Goal: Task Accomplishment & Management: Manage account settings

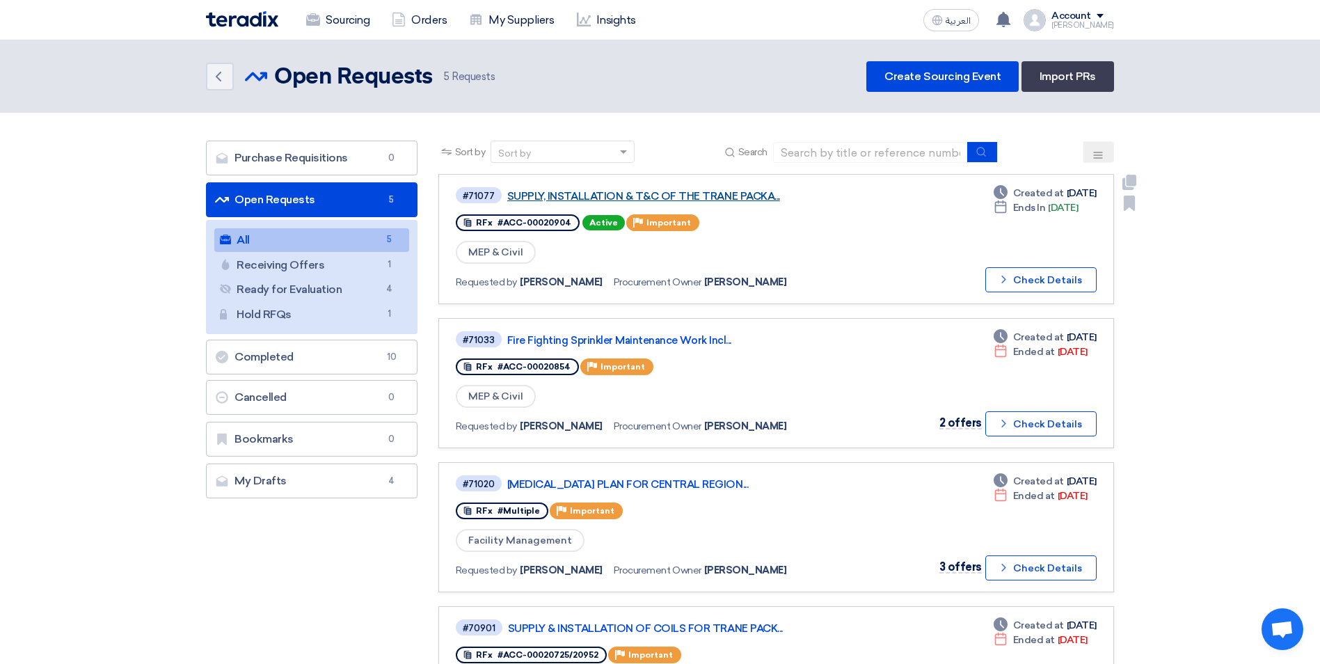
click at [667, 191] on link "SUPPLY, INSTALLATION & T&C OF THE TRANE PACKA..." at bounding box center [681, 196] width 348 height 13
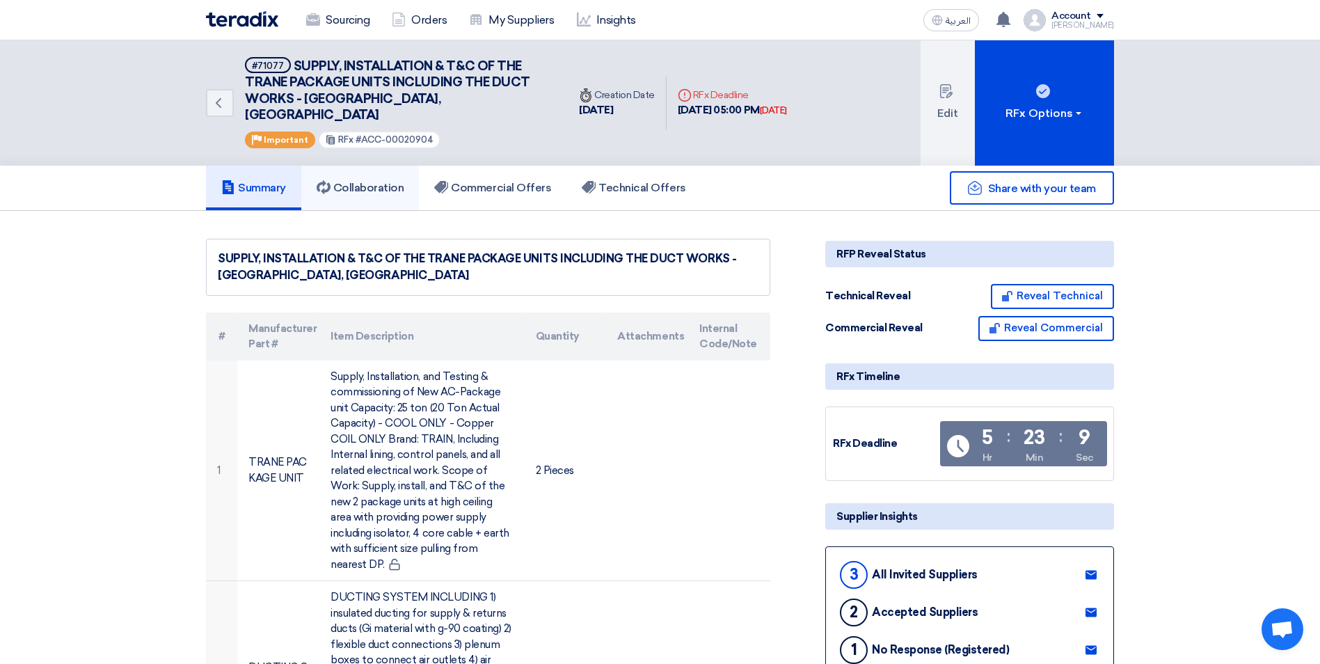
click at [410, 175] on link "Collaboration" at bounding box center [360, 188] width 118 height 45
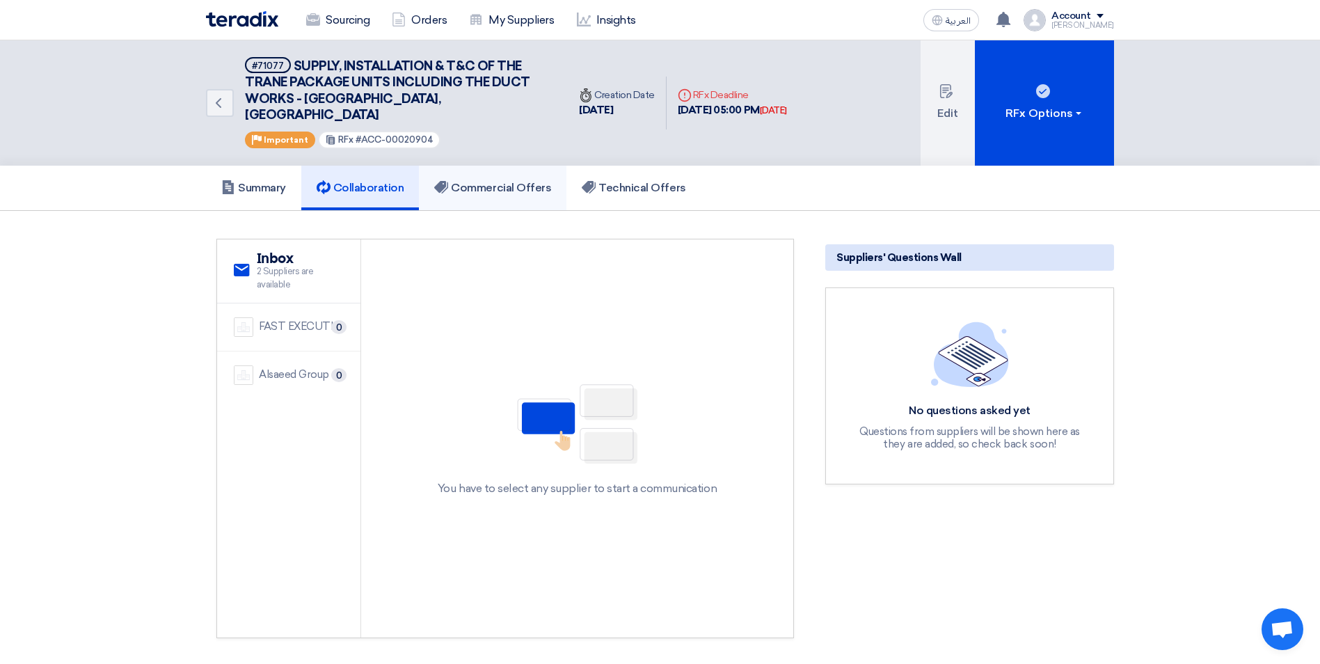
click at [507, 181] on h5 "Commercial Offers" at bounding box center [492, 188] width 117 height 14
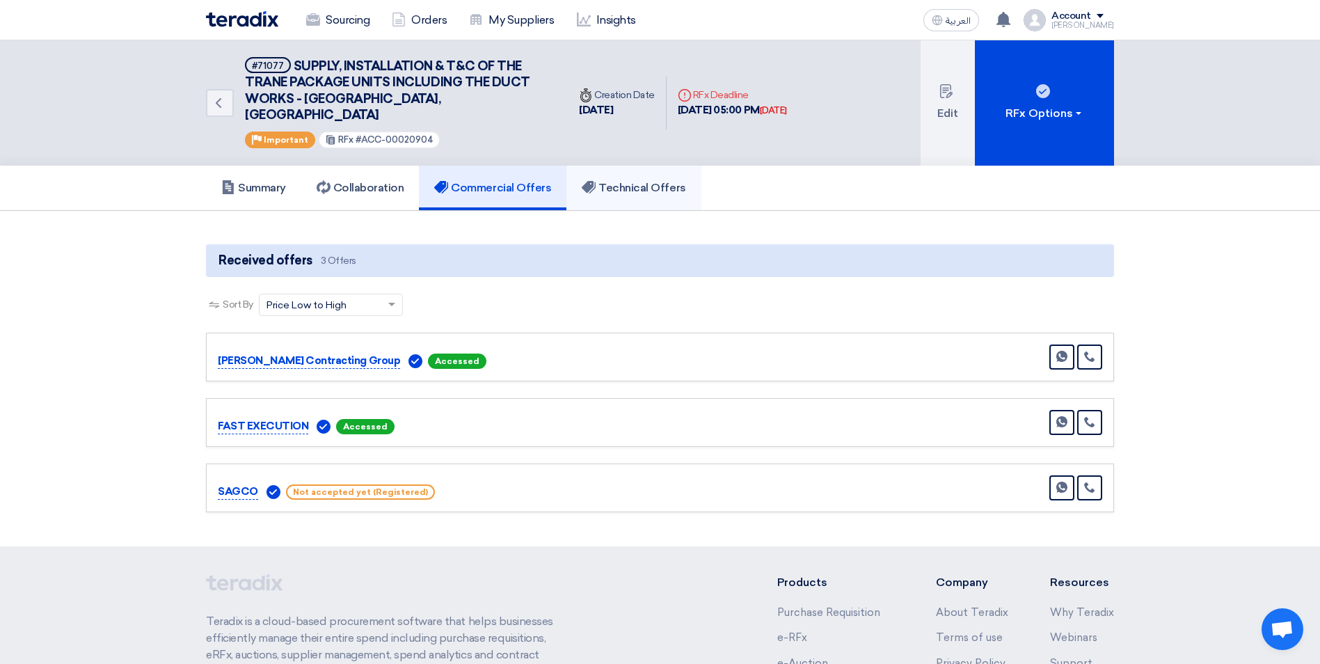
click at [639, 181] on h5 "Technical Offers" at bounding box center [634, 188] width 104 height 14
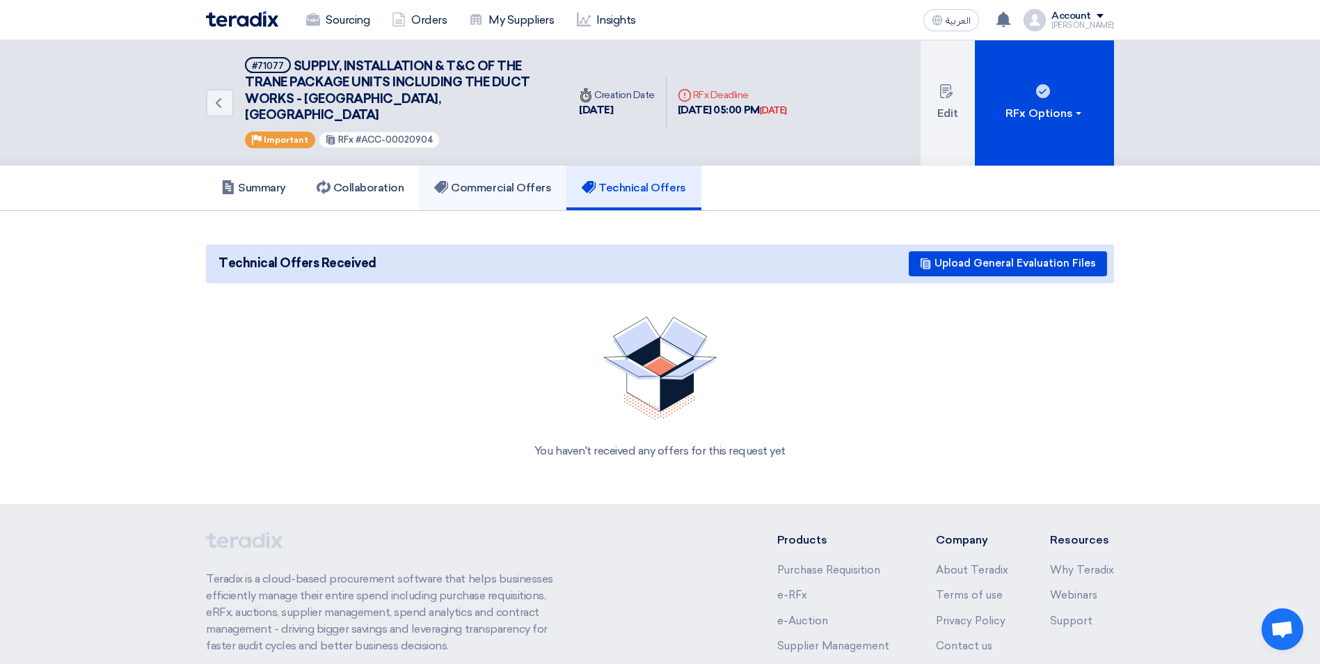
click at [454, 181] on h5 "Commercial Offers" at bounding box center [492, 188] width 117 height 14
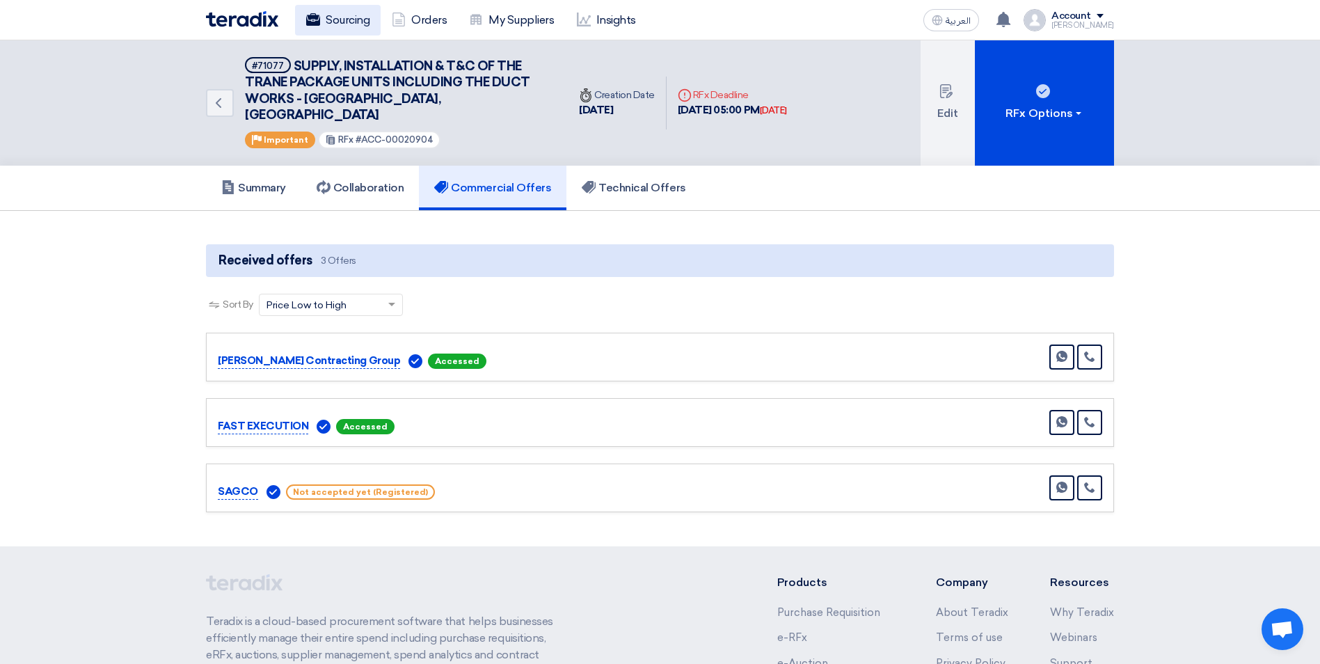
click at [331, 12] on link "Sourcing" at bounding box center [338, 20] width 86 height 31
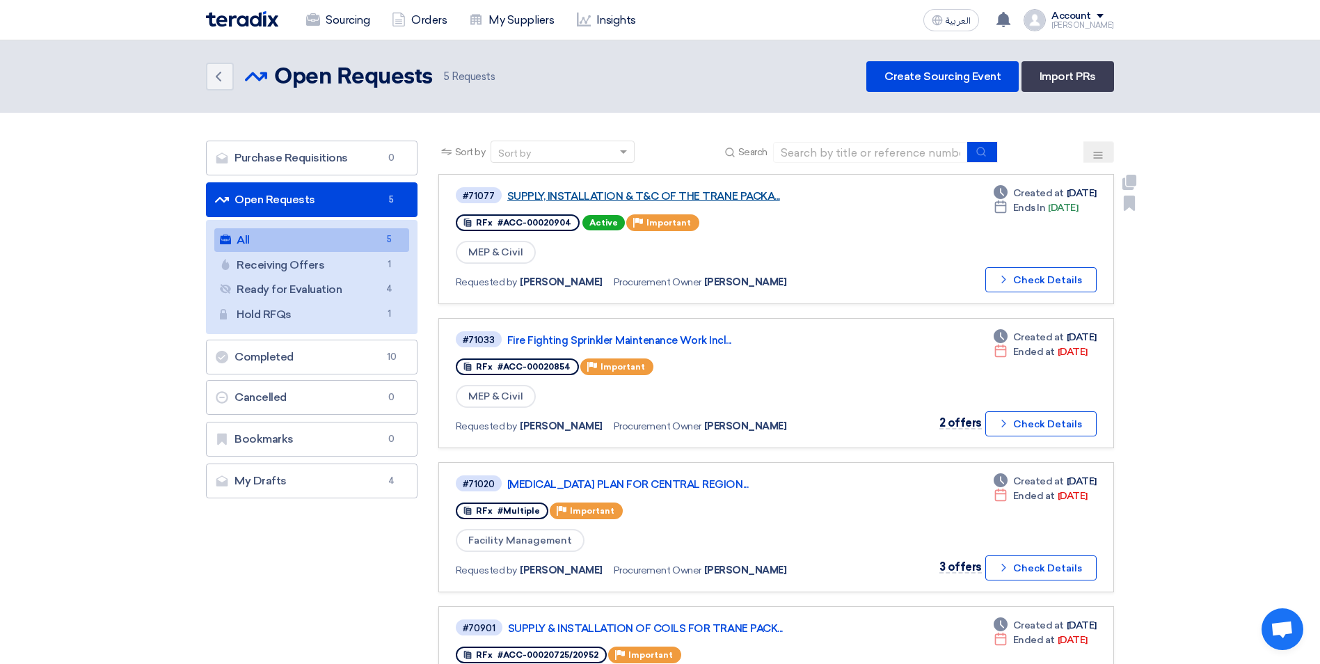
click at [630, 197] on link "SUPPLY, INSTALLATION & T&C OF THE TRANE PACKA..." at bounding box center [681, 196] width 348 height 13
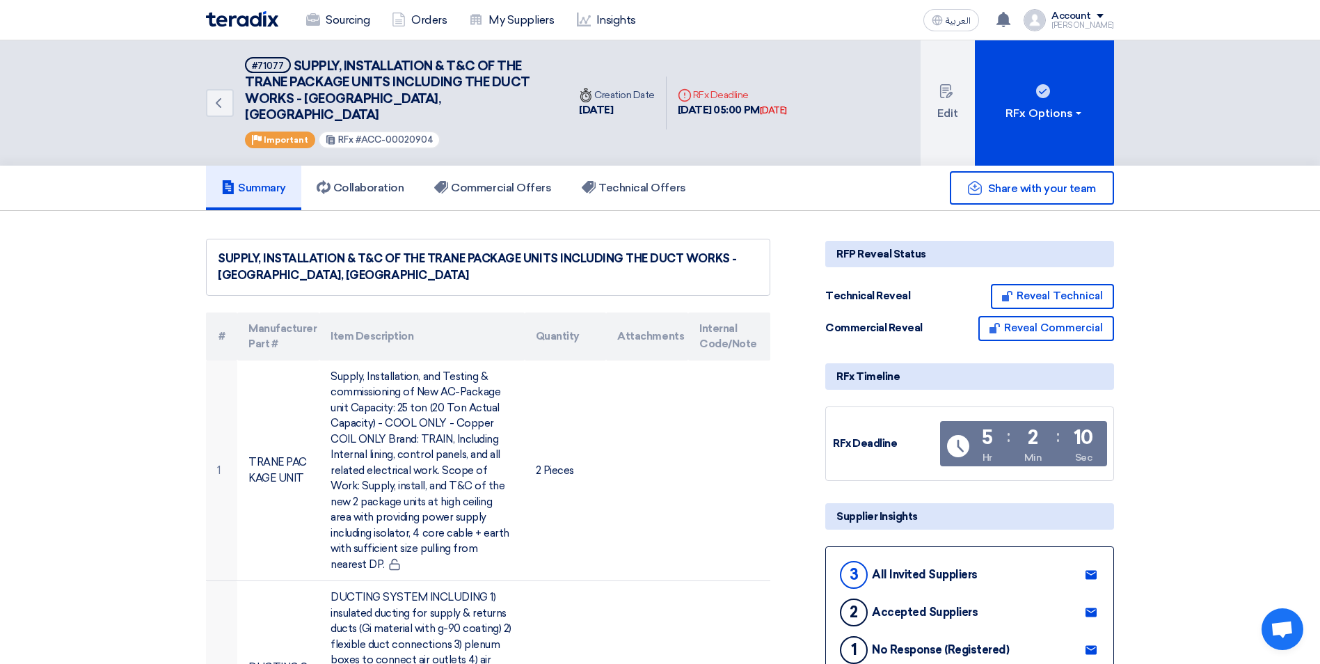
click at [1093, 570] on use at bounding box center [1090, 574] width 11 height 9
click at [346, 22] on link "Sourcing" at bounding box center [338, 20] width 86 height 31
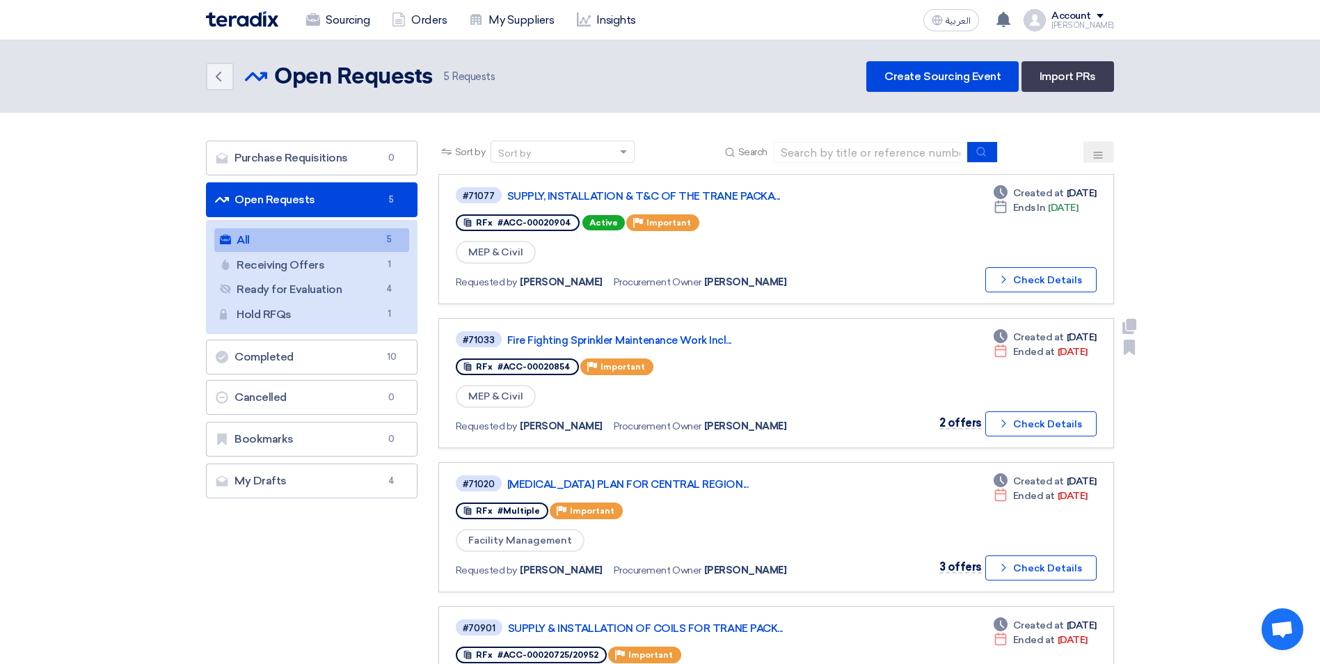
scroll to position [70, 0]
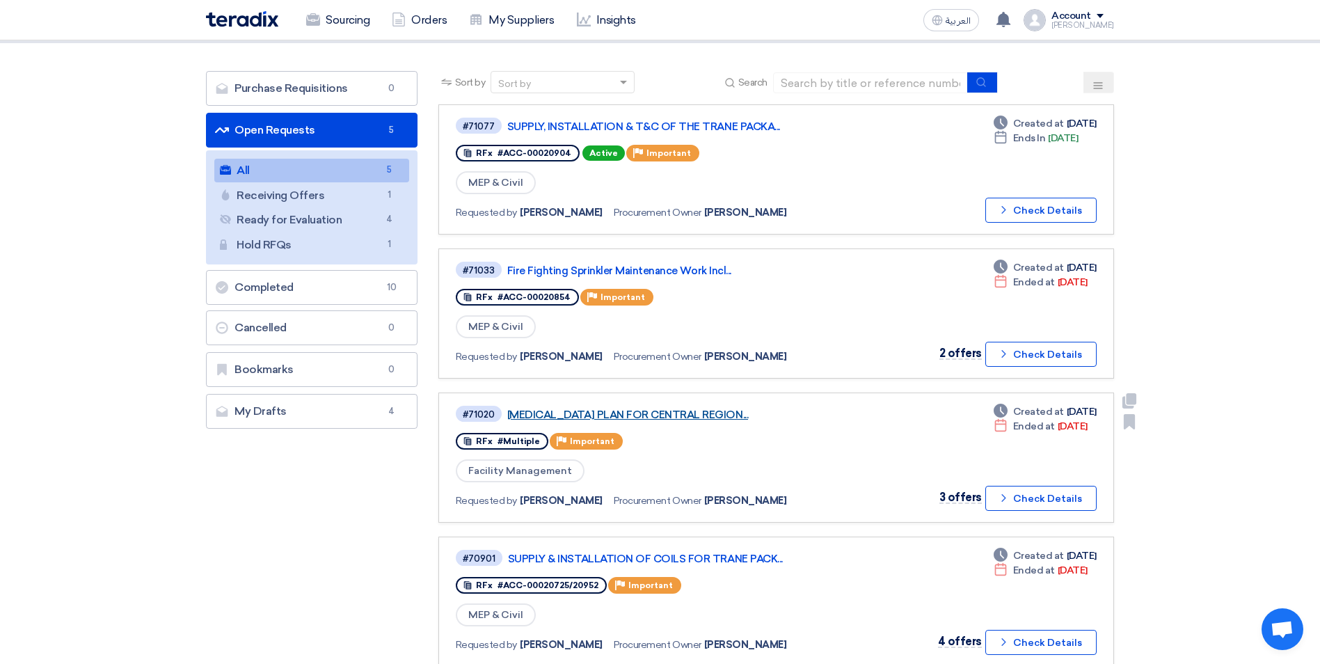
click at [737, 416] on link "[MEDICAL_DATA] PLAN FOR CENTRAL REGION..." at bounding box center [681, 414] width 348 height 13
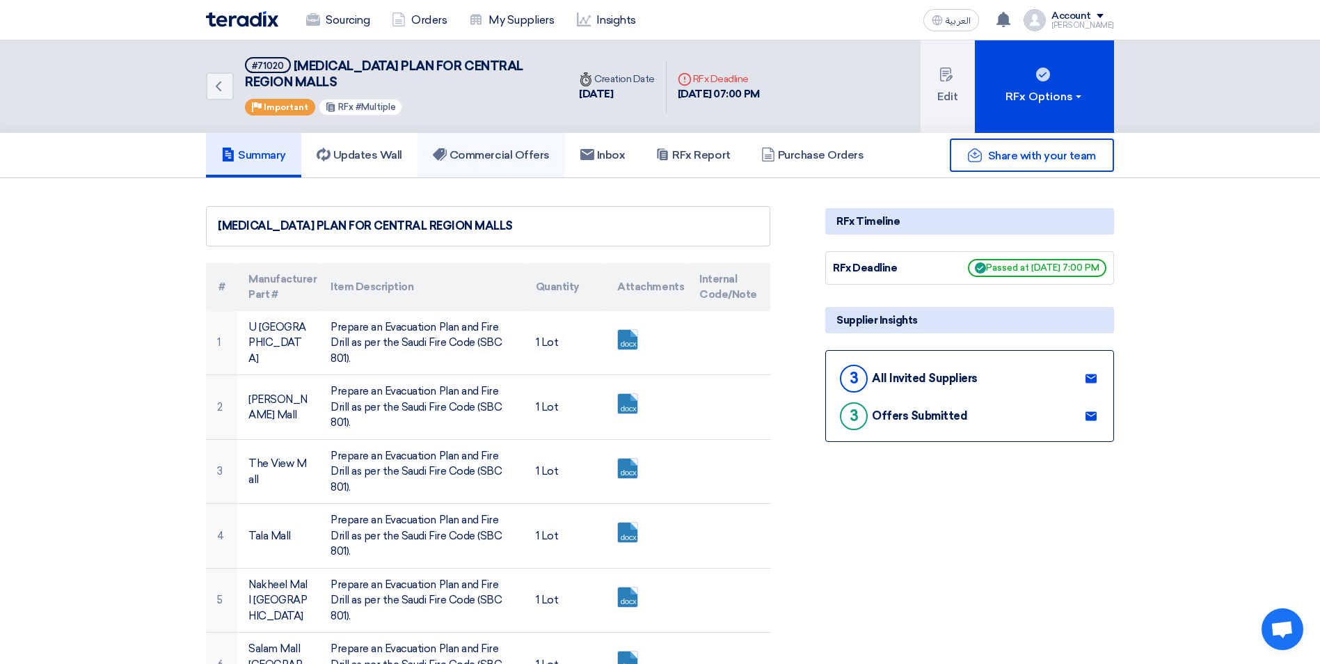
click at [508, 161] on h5 "Commercial Offers" at bounding box center [491, 155] width 117 height 14
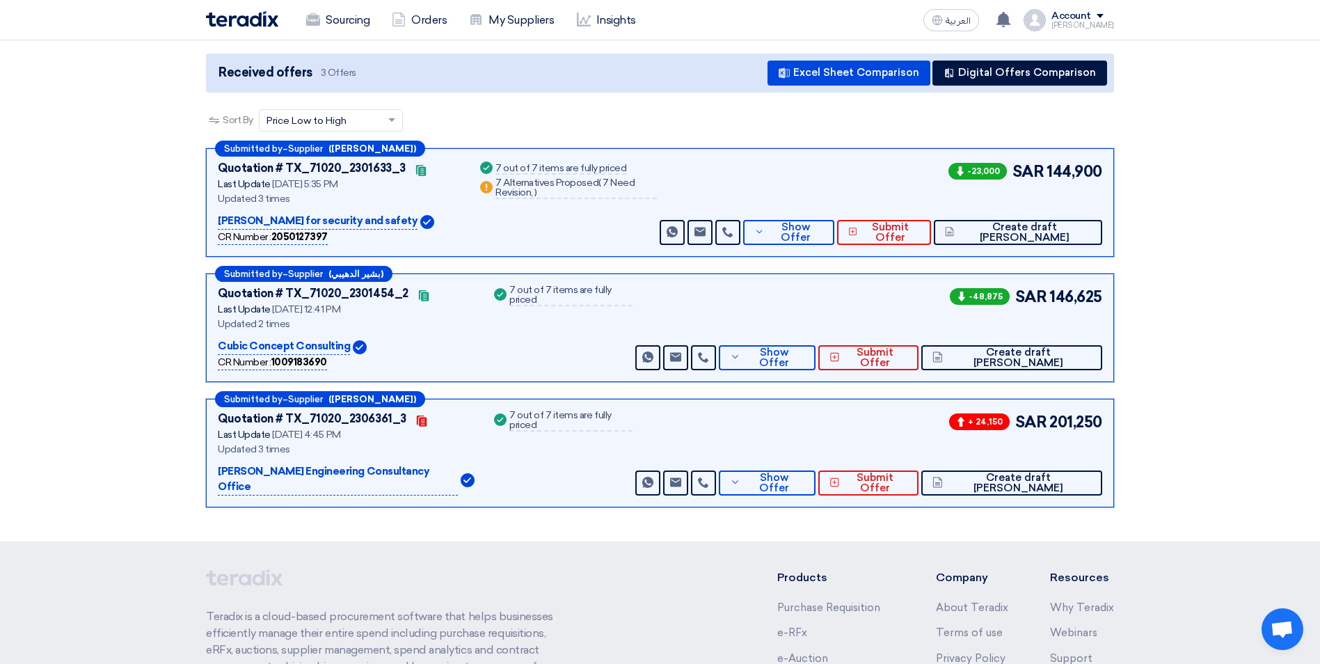
scroll to position [335, 0]
